Goal: Check status: Check status

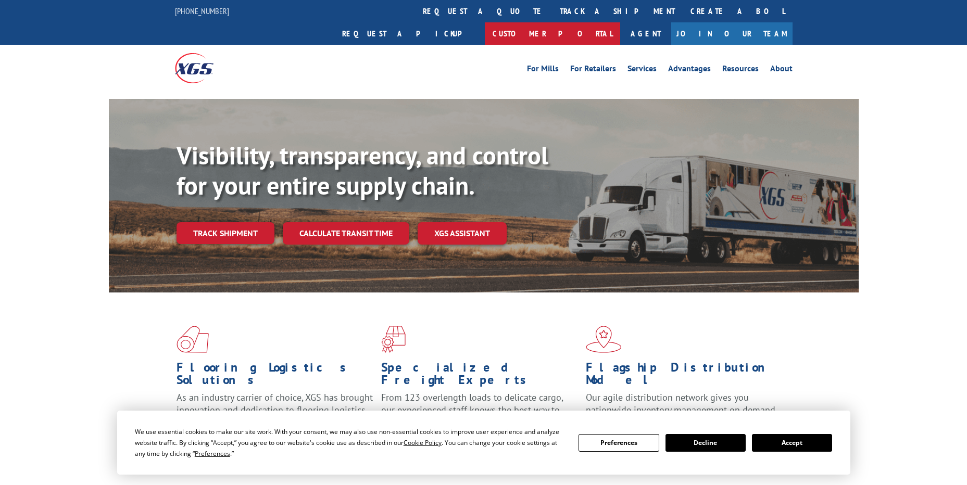
click at [620, 22] on link "Customer Portal" at bounding box center [552, 33] width 135 height 22
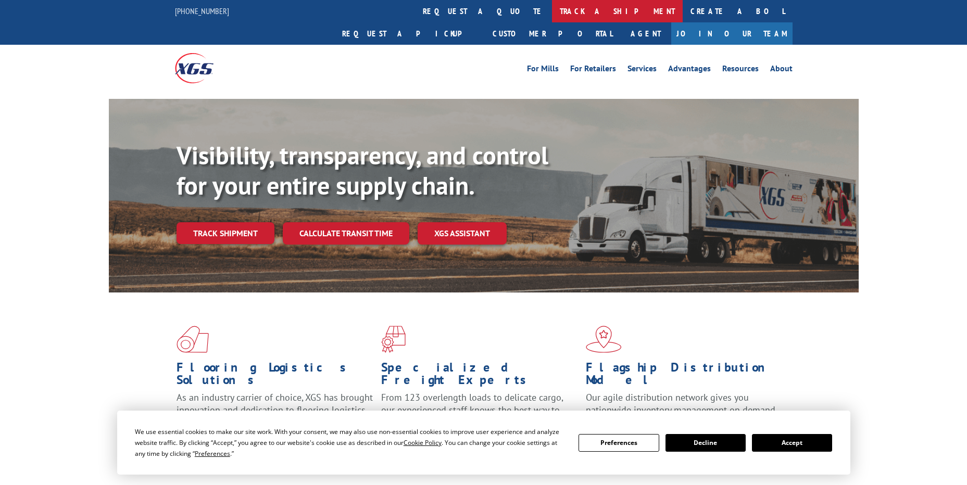
click at [552, 10] on link "track a shipment" at bounding box center [617, 11] width 131 height 22
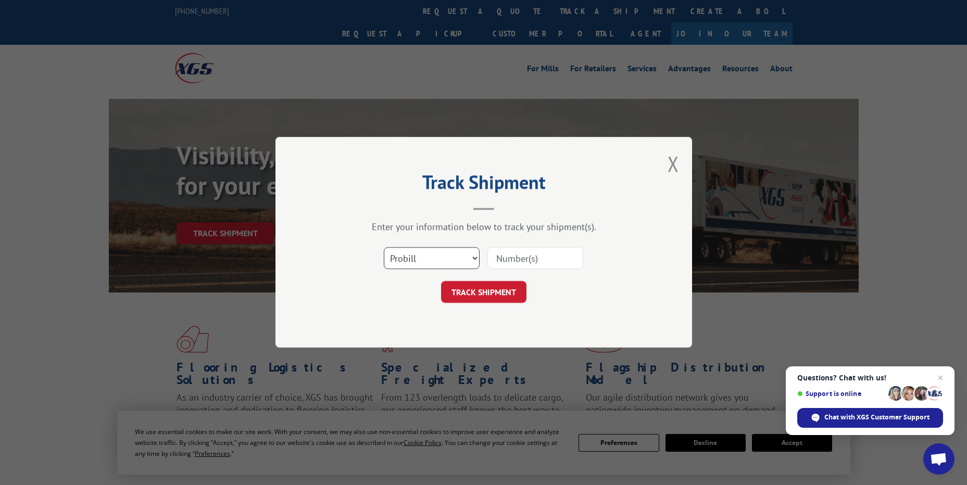
click at [457, 251] on select "Select category... Probill BOL PO" at bounding box center [432, 259] width 96 height 22
select select "po"
click at [384, 248] on select "Select category... Probill BOL PO" at bounding box center [432, 259] width 96 height 22
paste input "61536939"
click at [496, 259] on input "61536939" at bounding box center [535, 259] width 96 height 22
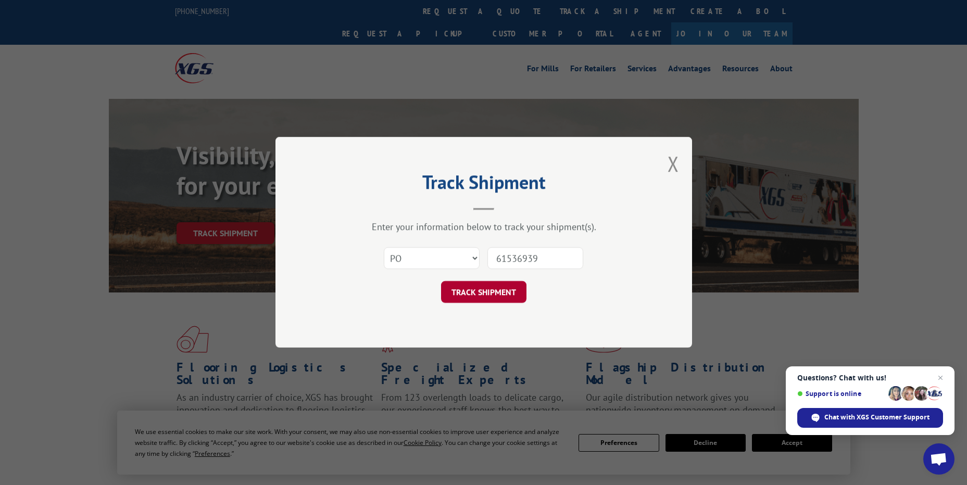
type input "61536939"
click at [489, 294] on button "TRACK SHIPMENT" at bounding box center [483, 293] width 85 height 22
